Goal: Check status: Check status

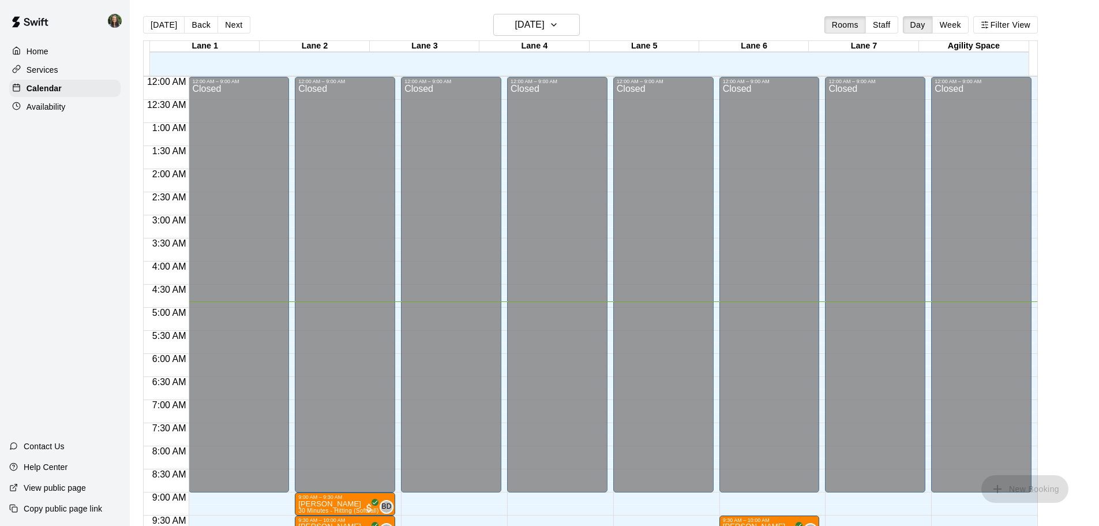
scroll to position [213, 0]
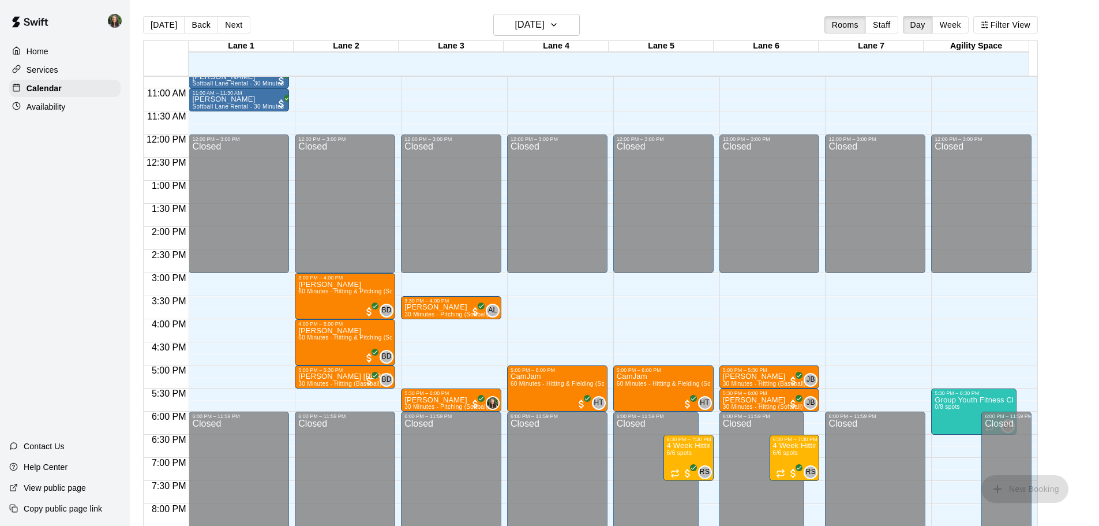
scroll to position [513, 0]
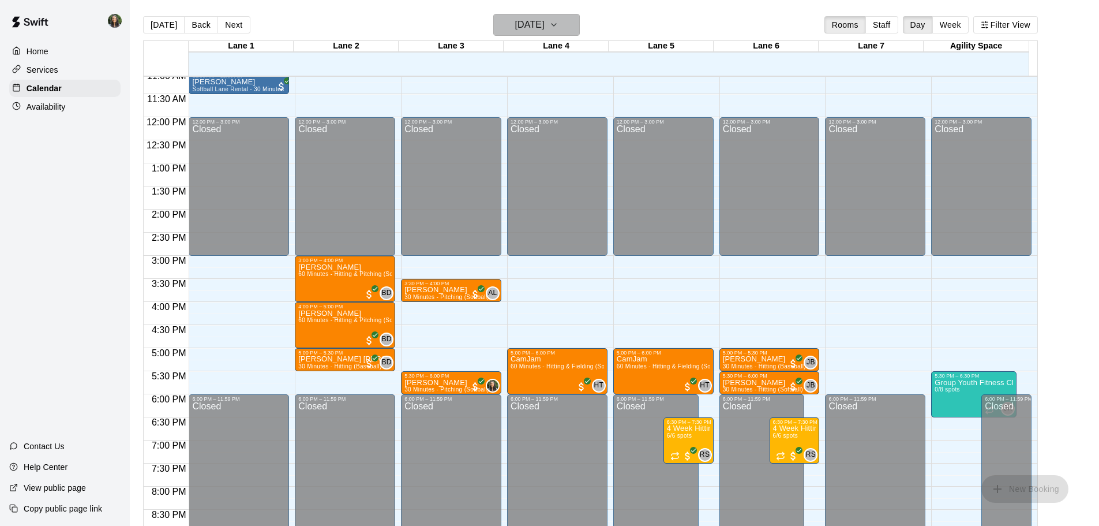
click at [515, 25] on h6 "[DATE]" at bounding box center [529, 25] width 29 height 16
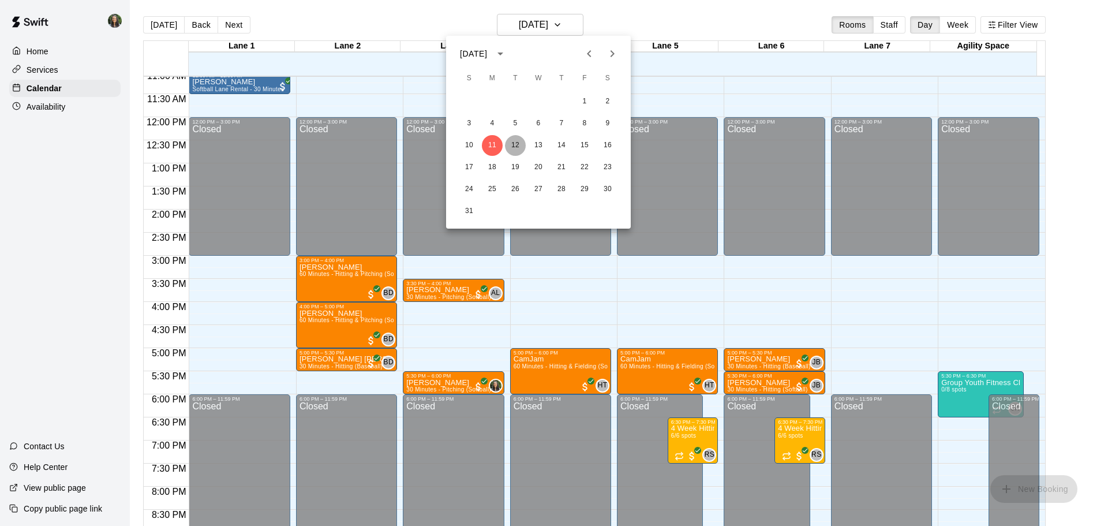
click at [517, 142] on button "12" at bounding box center [515, 145] width 21 height 21
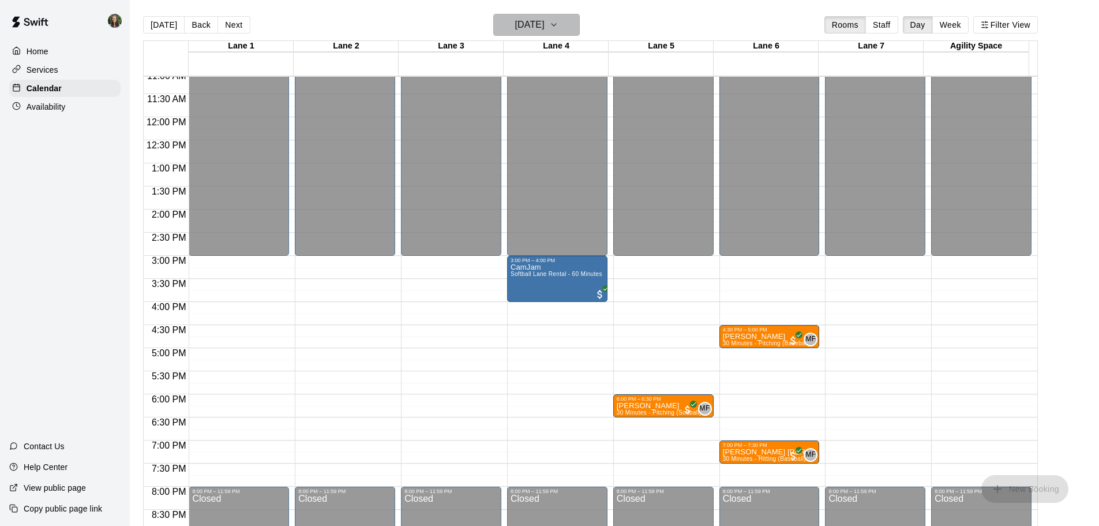
click at [545, 23] on h6 "Tuesday Aug 12" at bounding box center [529, 25] width 29 height 16
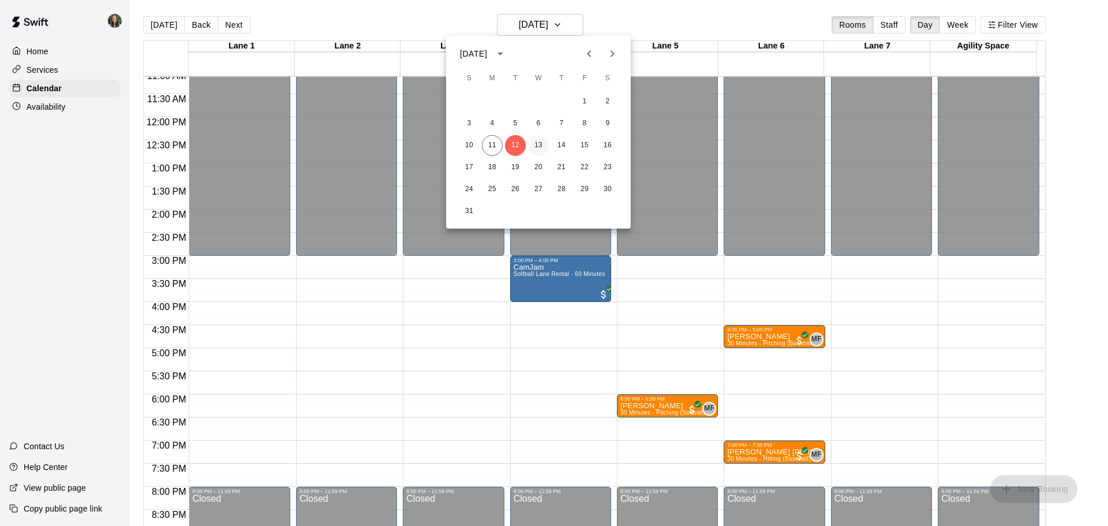
click at [540, 149] on button "13" at bounding box center [538, 145] width 21 height 21
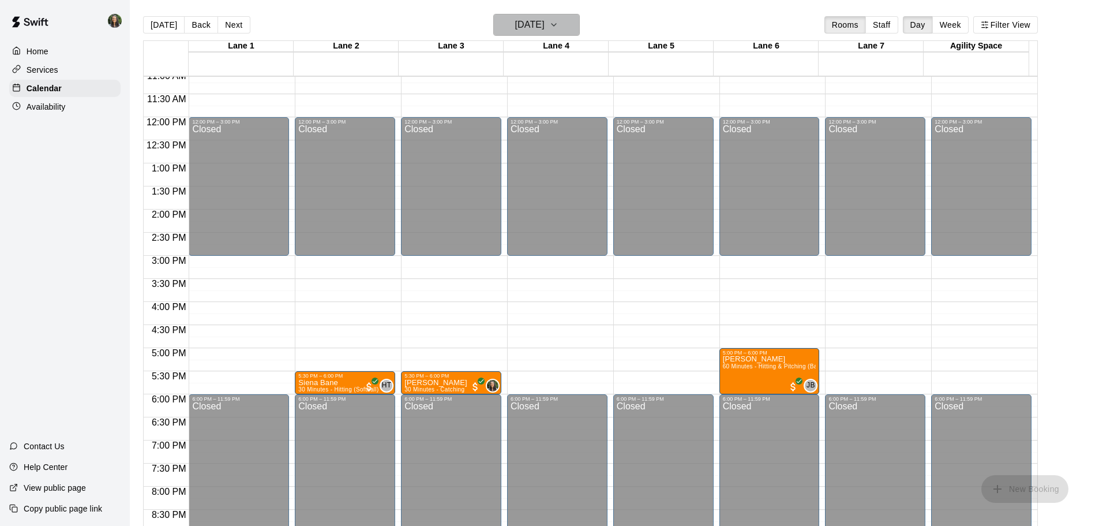
click at [539, 26] on h6 "Wednesday Aug 13" at bounding box center [529, 25] width 29 height 16
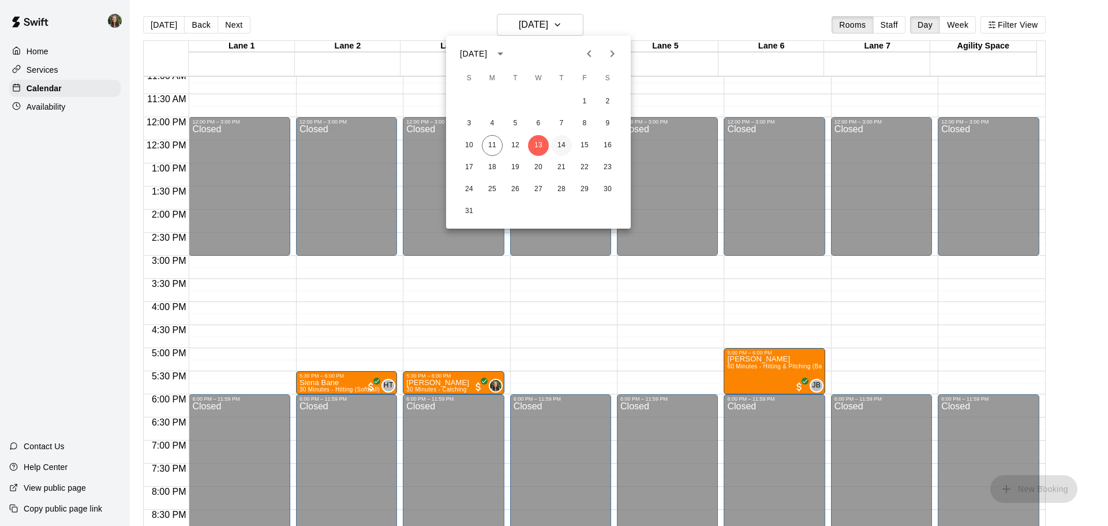
click at [562, 143] on button "14" at bounding box center [561, 145] width 21 height 21
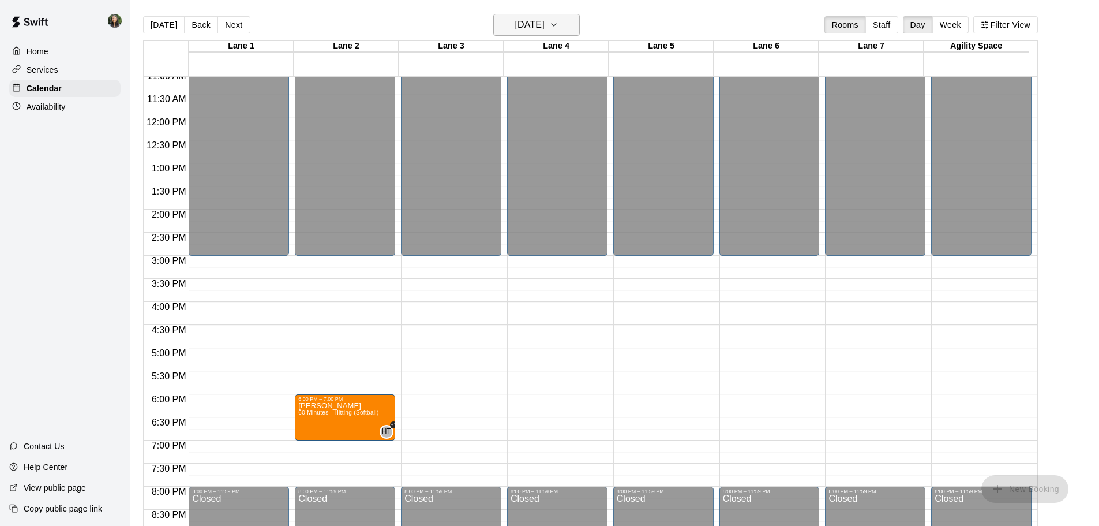
click at [545, 29] on h6 "Thursday Aug 14" at bounding box center [529, 25] width 29 height 16
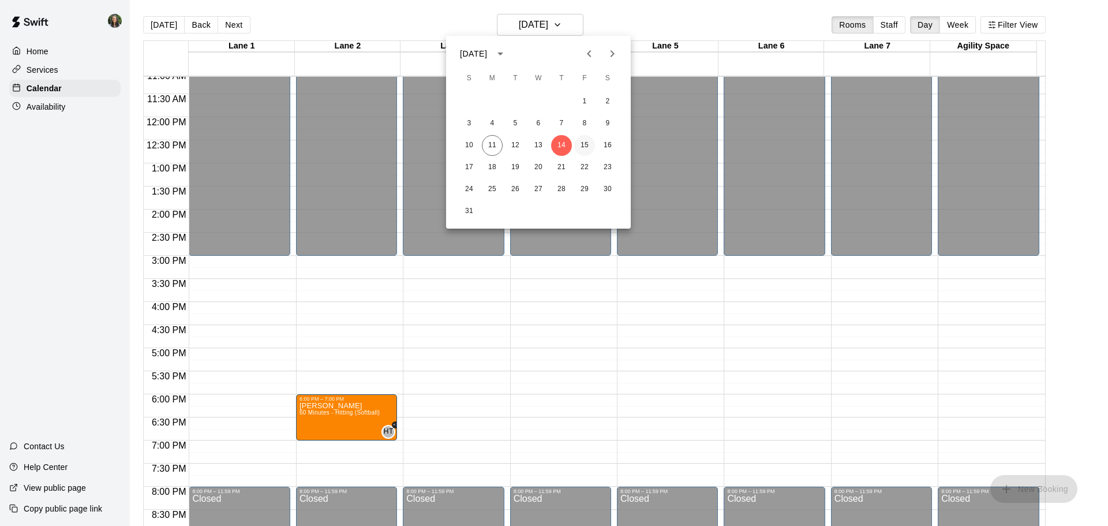
click at [582, 144] on button "15" at bounding box center [584, 145] width 21 height 21
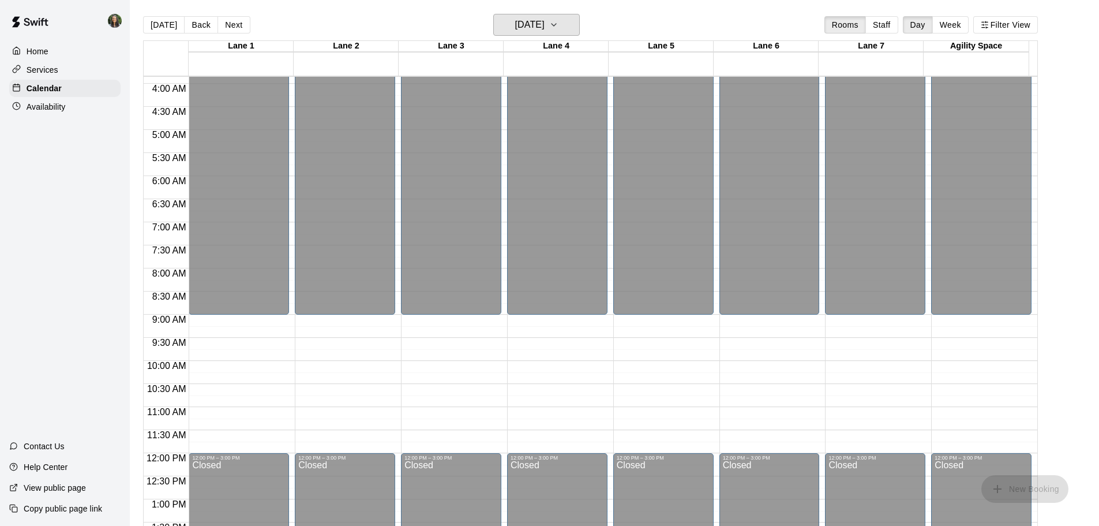
scroll to position [167, 0]
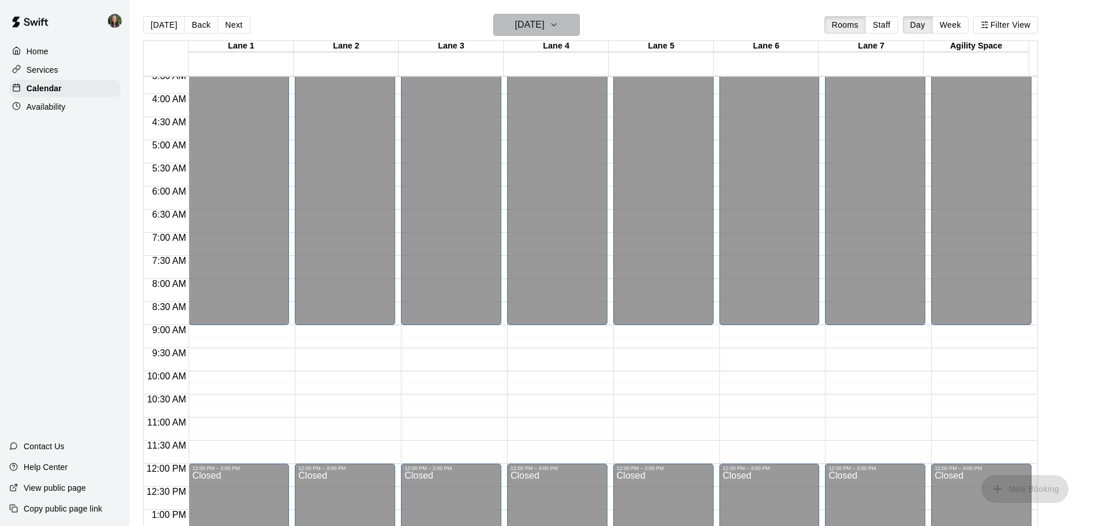
click at [545, 22] on h6 "Friday Aug 15" at bounding box center [529, 25] width 29 height 16
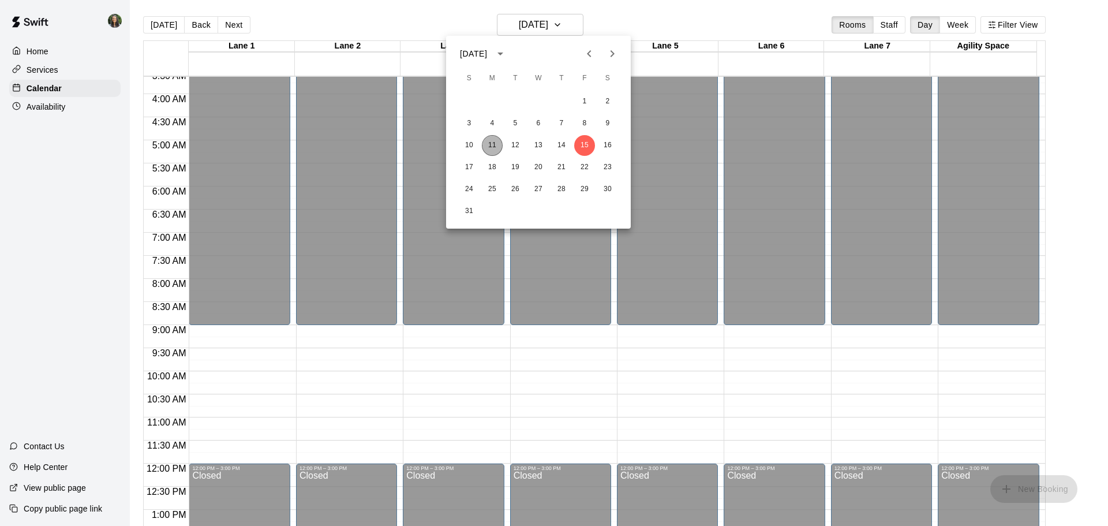
click at [496, 141] on button "11" at bounding box center [492, 145] width 21 height 21
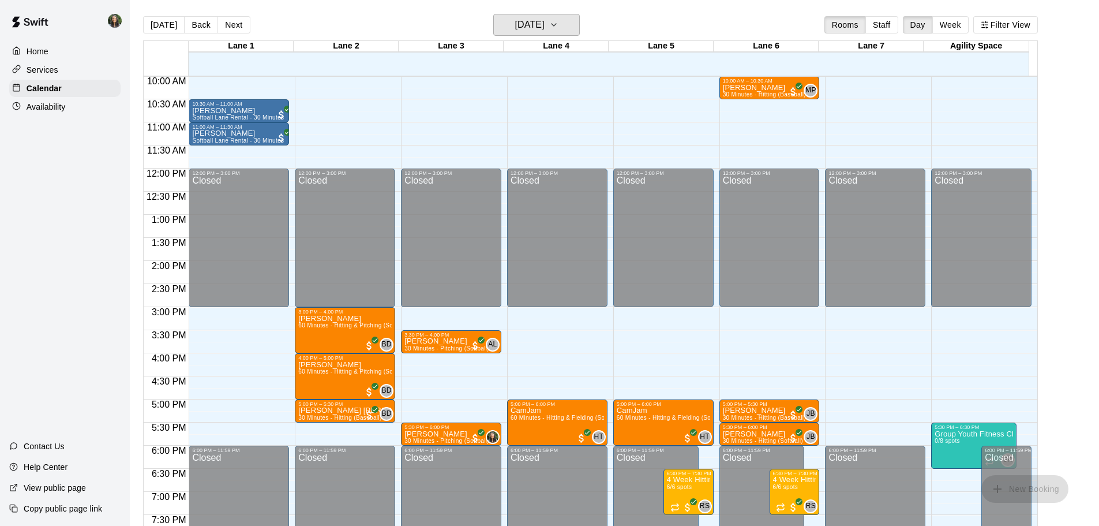
scroll to position [513, 0]
